Goal: Transaction & Acquisition: Purchase product/service

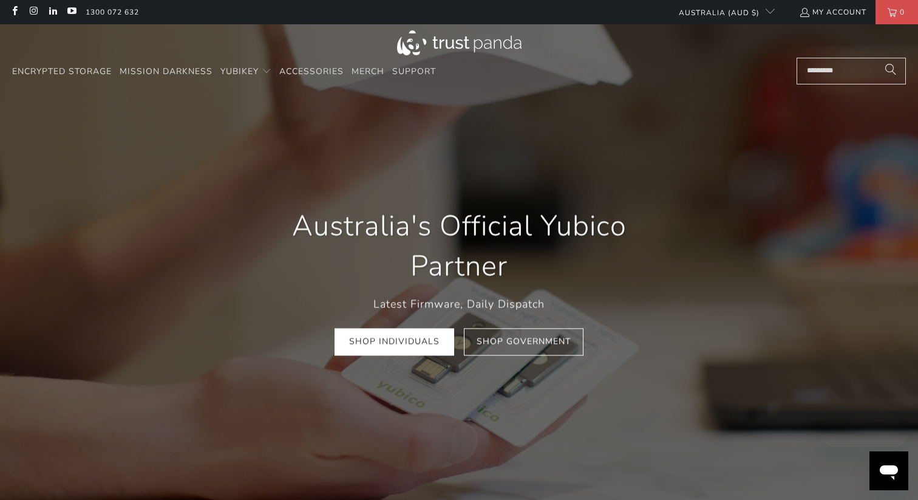
click at [829, 69] on input "Search..." at bounding box center [851, 71] width 109 height 27
type input "***"
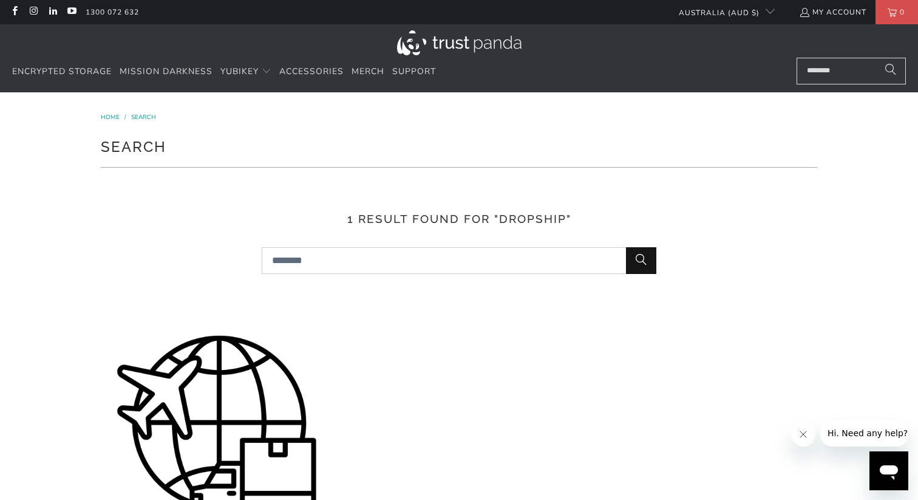
click at [256, 392] on img at bounding box center [216, 434] width 231 height 231
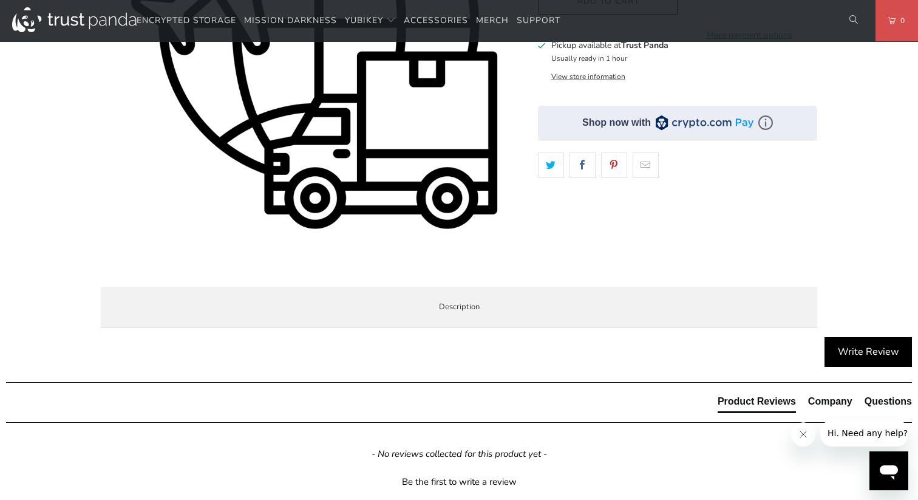
scroll to position [161, 0]
